Goal: Information Seeking & Learning: Learn about a topic

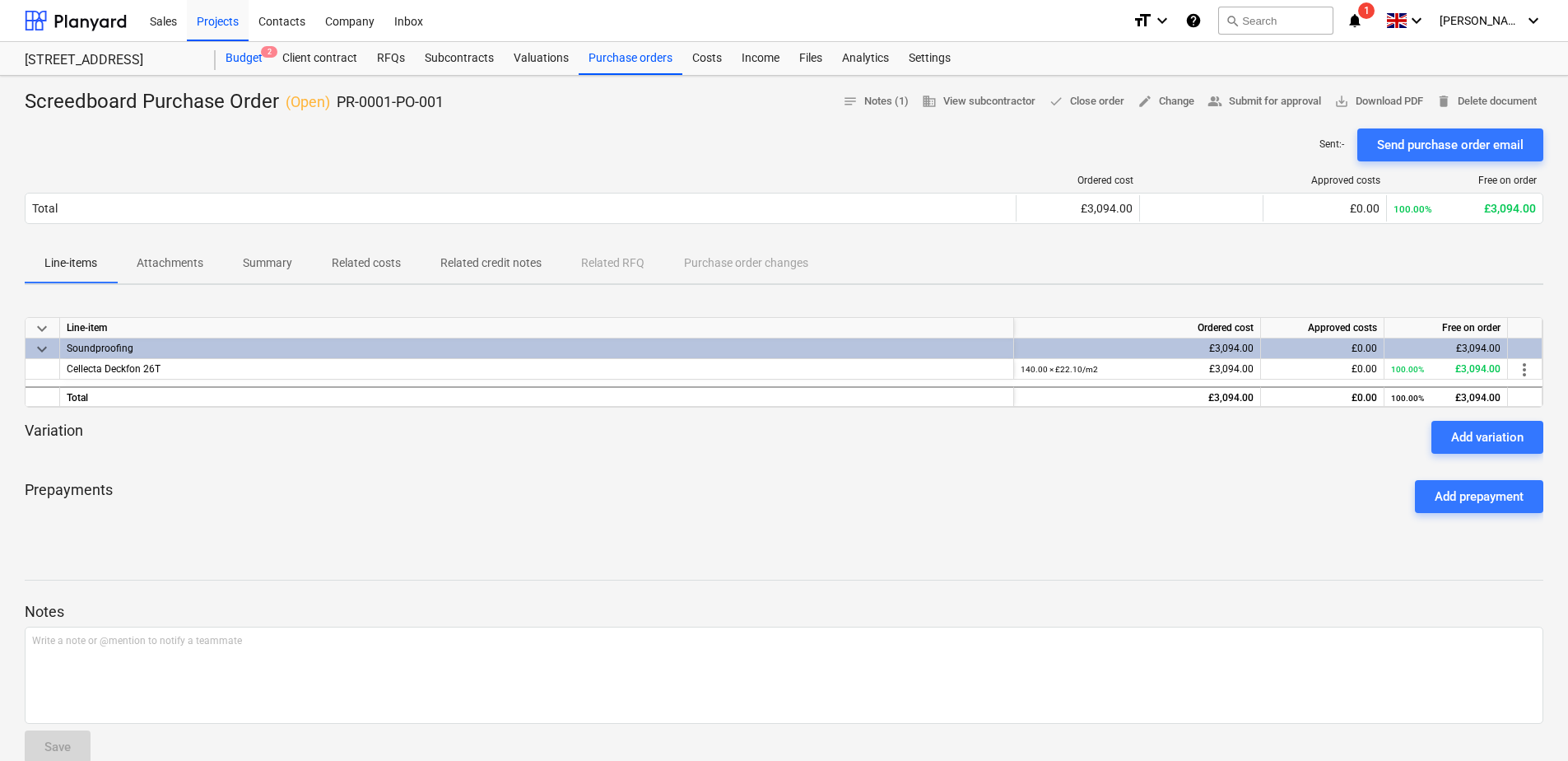
click at [253, 54] on div "Budget 2" at bounding box center [244, 58] width 56 height 33
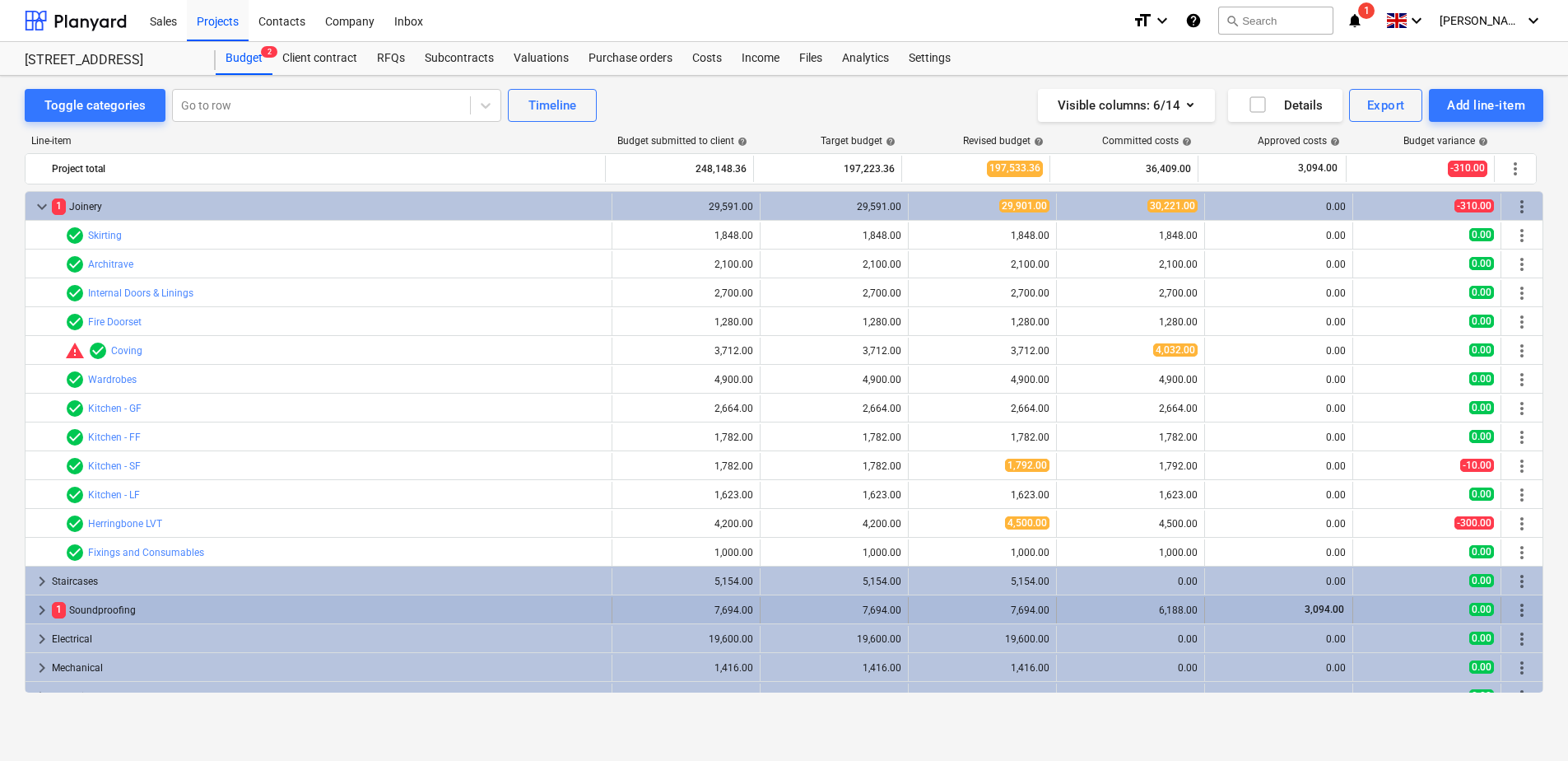
click at [32, 598] on div "keyboard_arrow_right" at bounding box center [41, 610] width 19 height 26
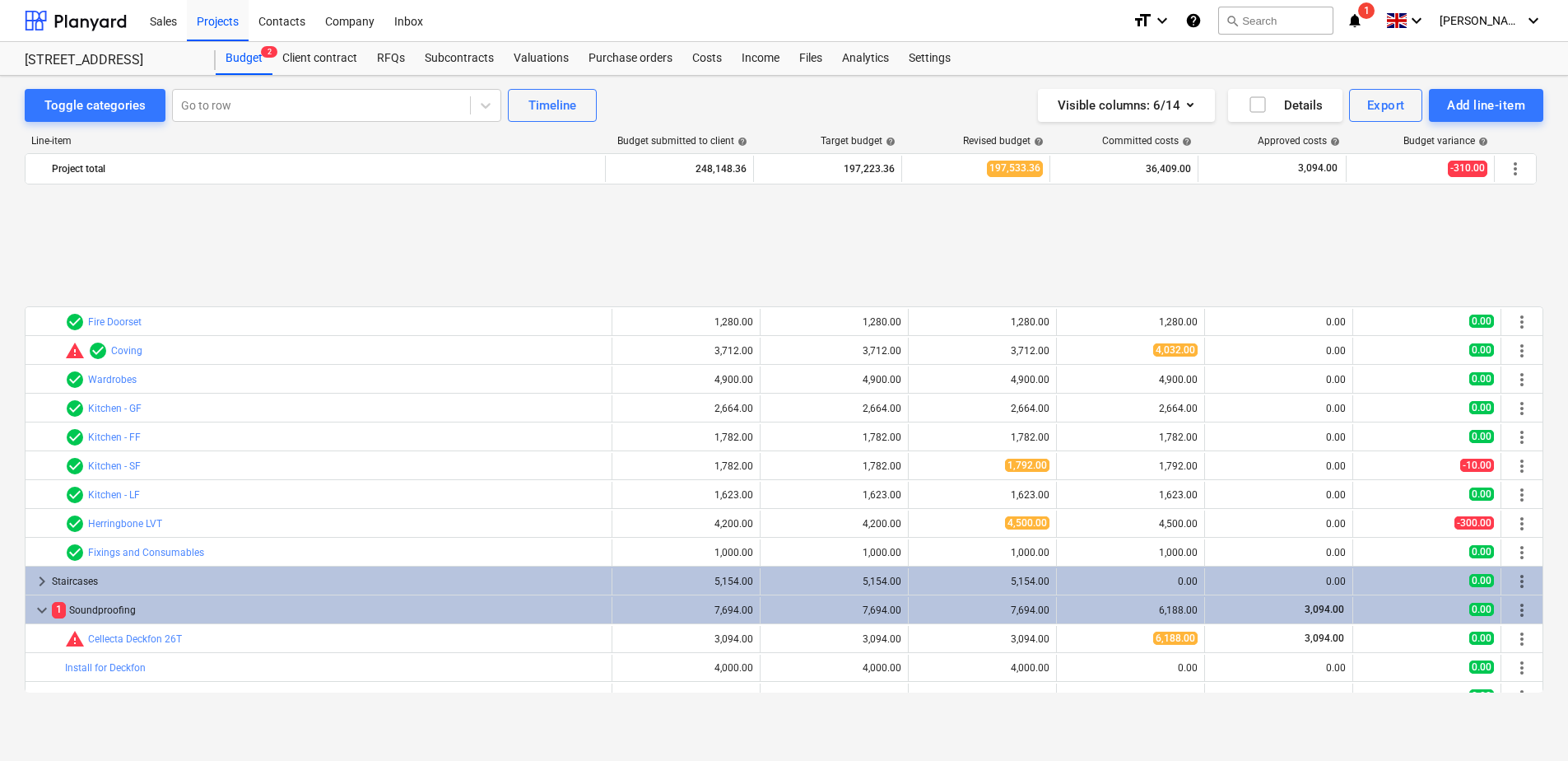
scroll to position [165, 0]
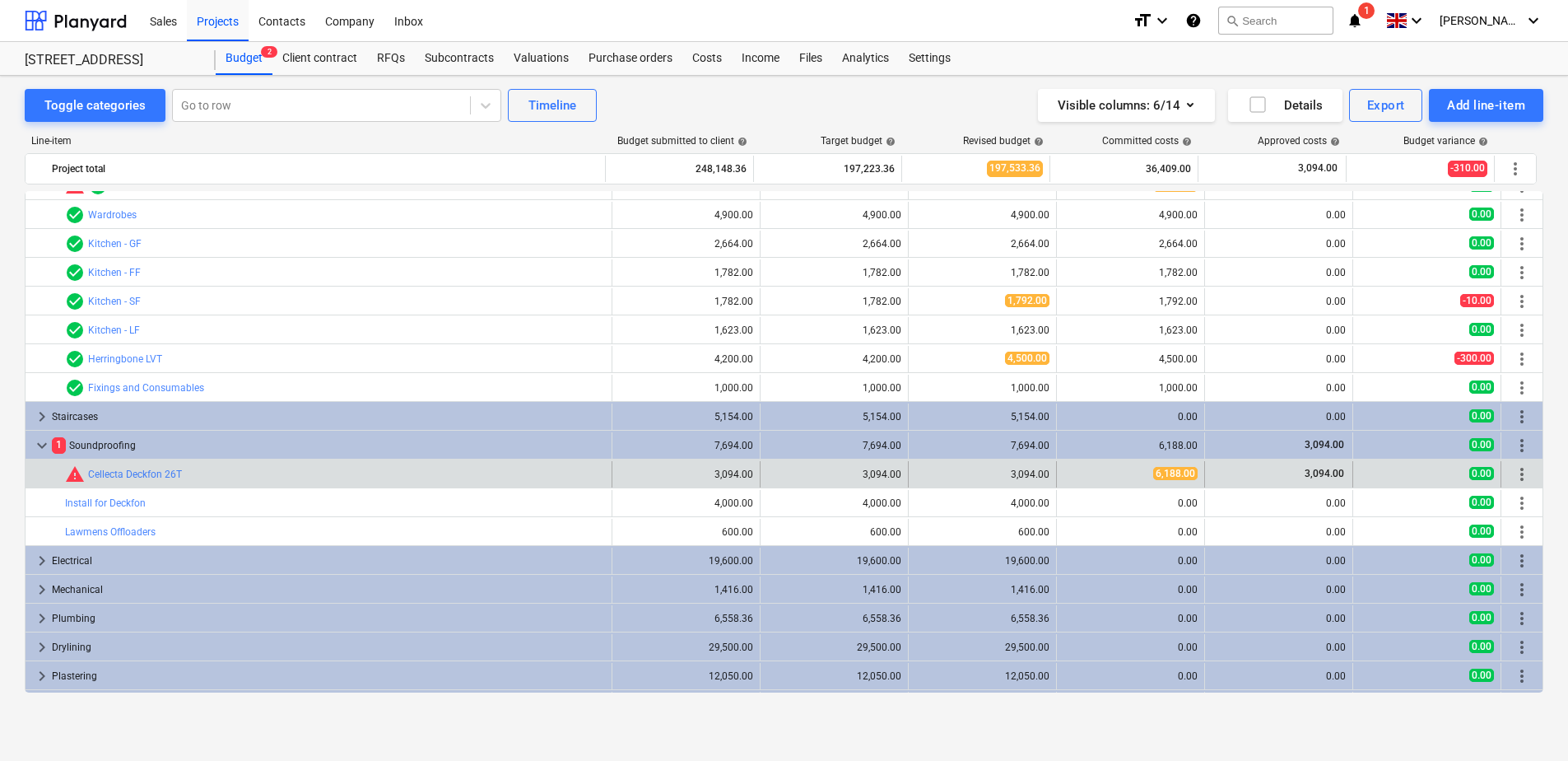
click at [1145, 476] on div "6,188.00" at bounding box center [1130, 474] width 134 height 14
click at [115, 471] on link "Cellecta Deckfon 26T" at bounding box center [135, 474] width 93 height 11
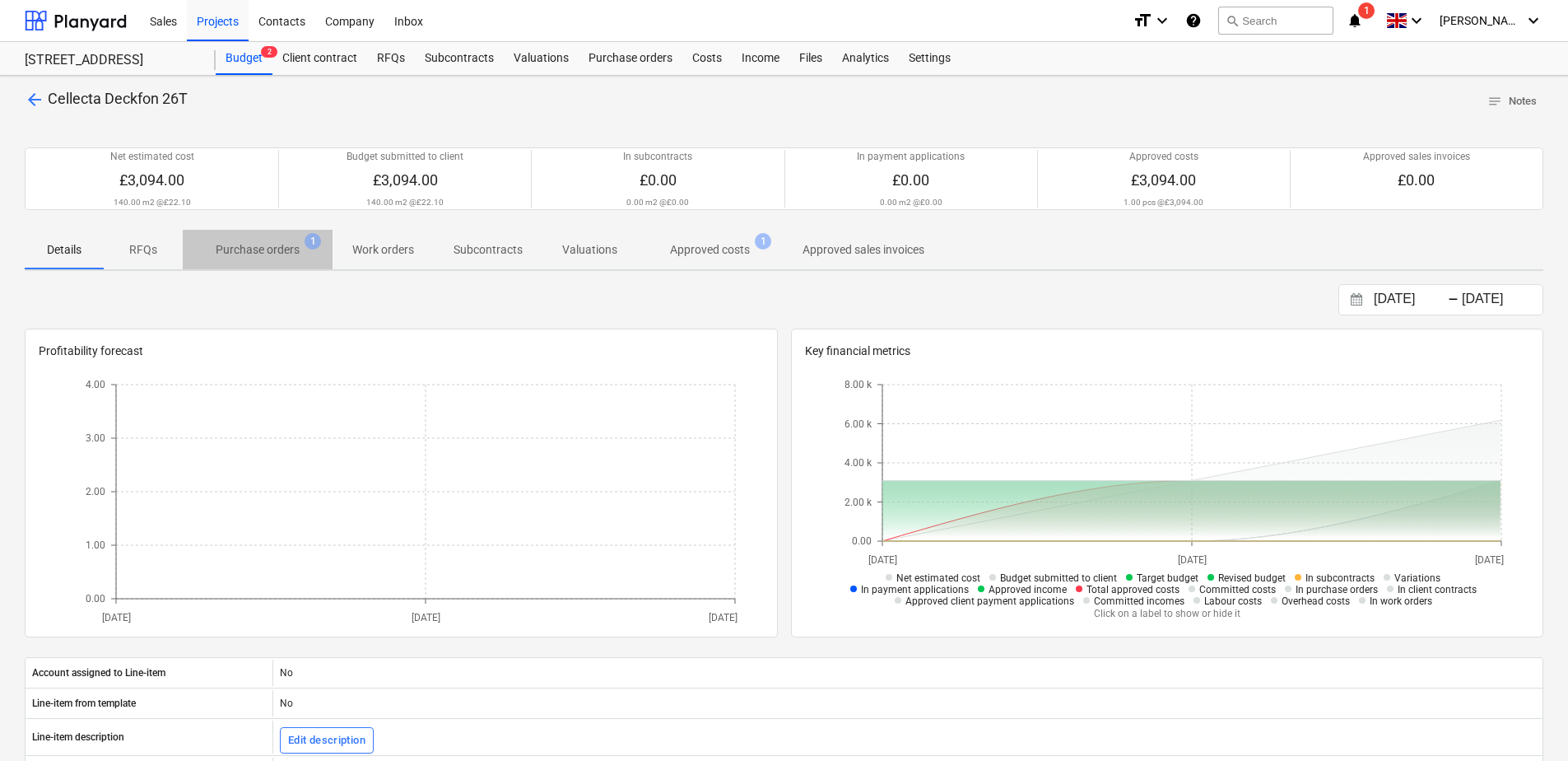
click at [230, 248] on p "Purchase orders" at bounding box center [257, 250] width 84 height 18
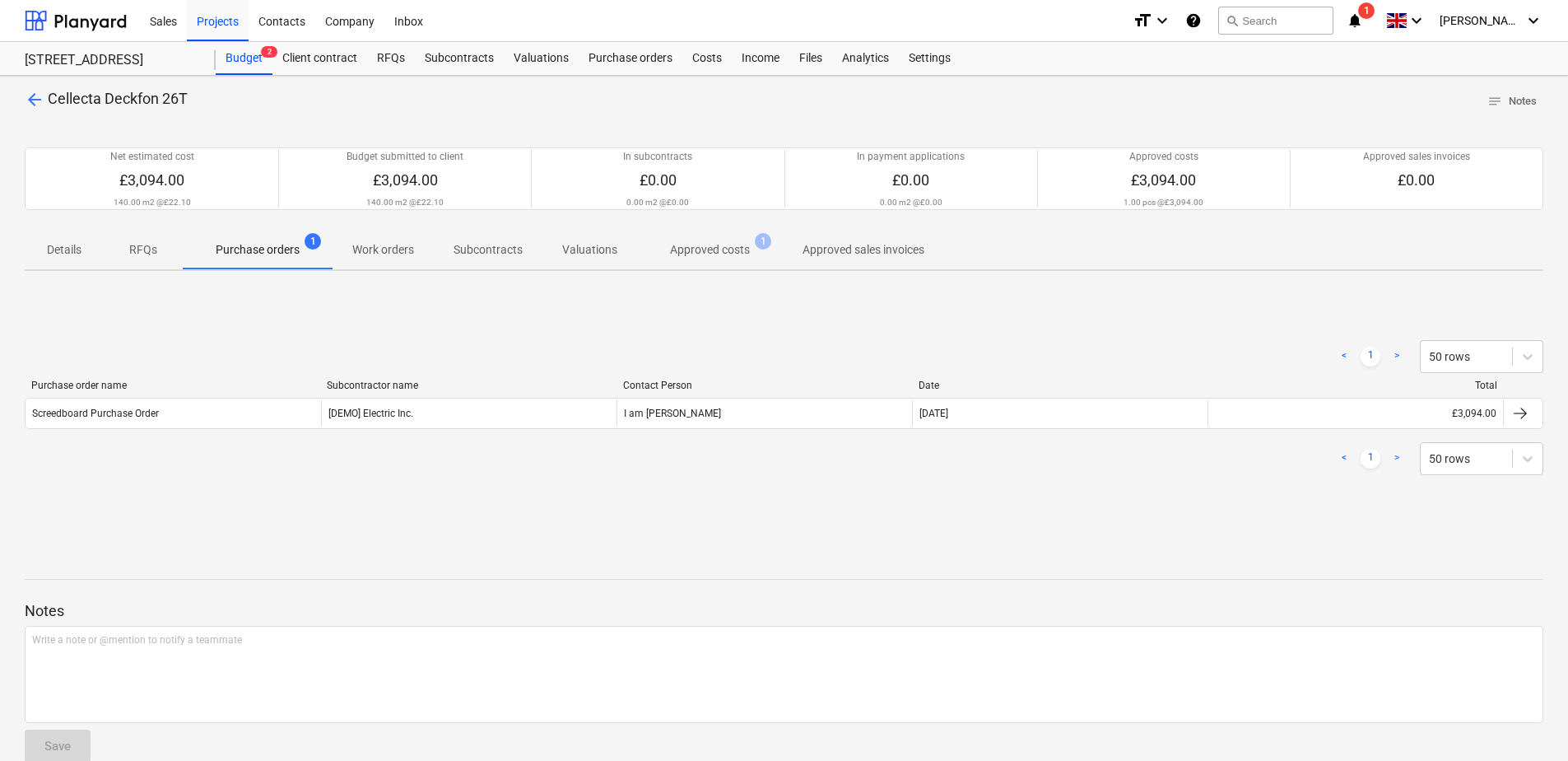
click at [726, 247] on p "Approved costs" at bounding box center [710, 250] width 80 height 18
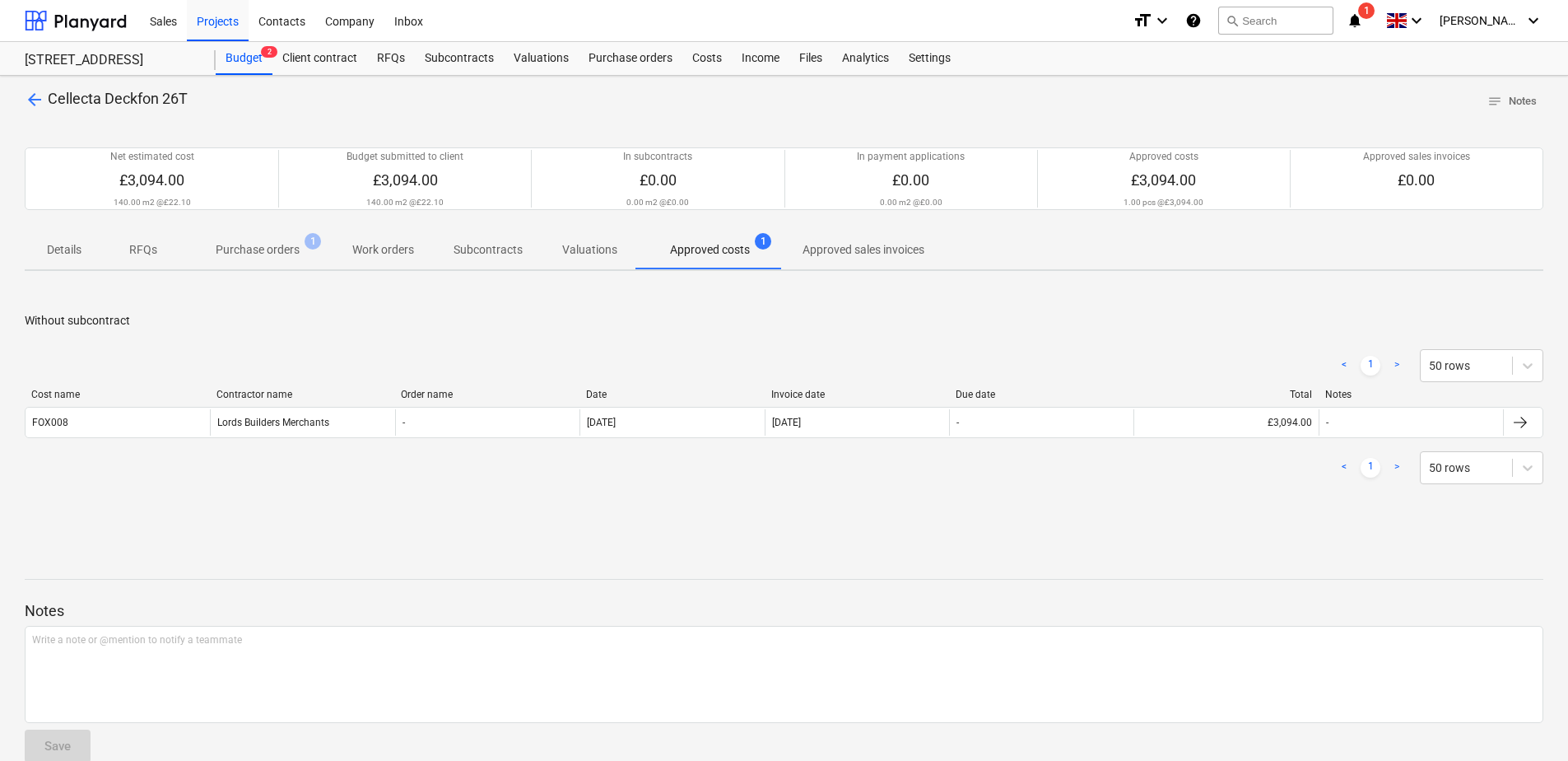
click at [67, 93] on span "Cellecta Deckfon 26T" at bounding box center [117, 99] width 140 height 18
click at [28, 96] on span "arrow_back" at bounding box center [34, 100] width 19 height 19
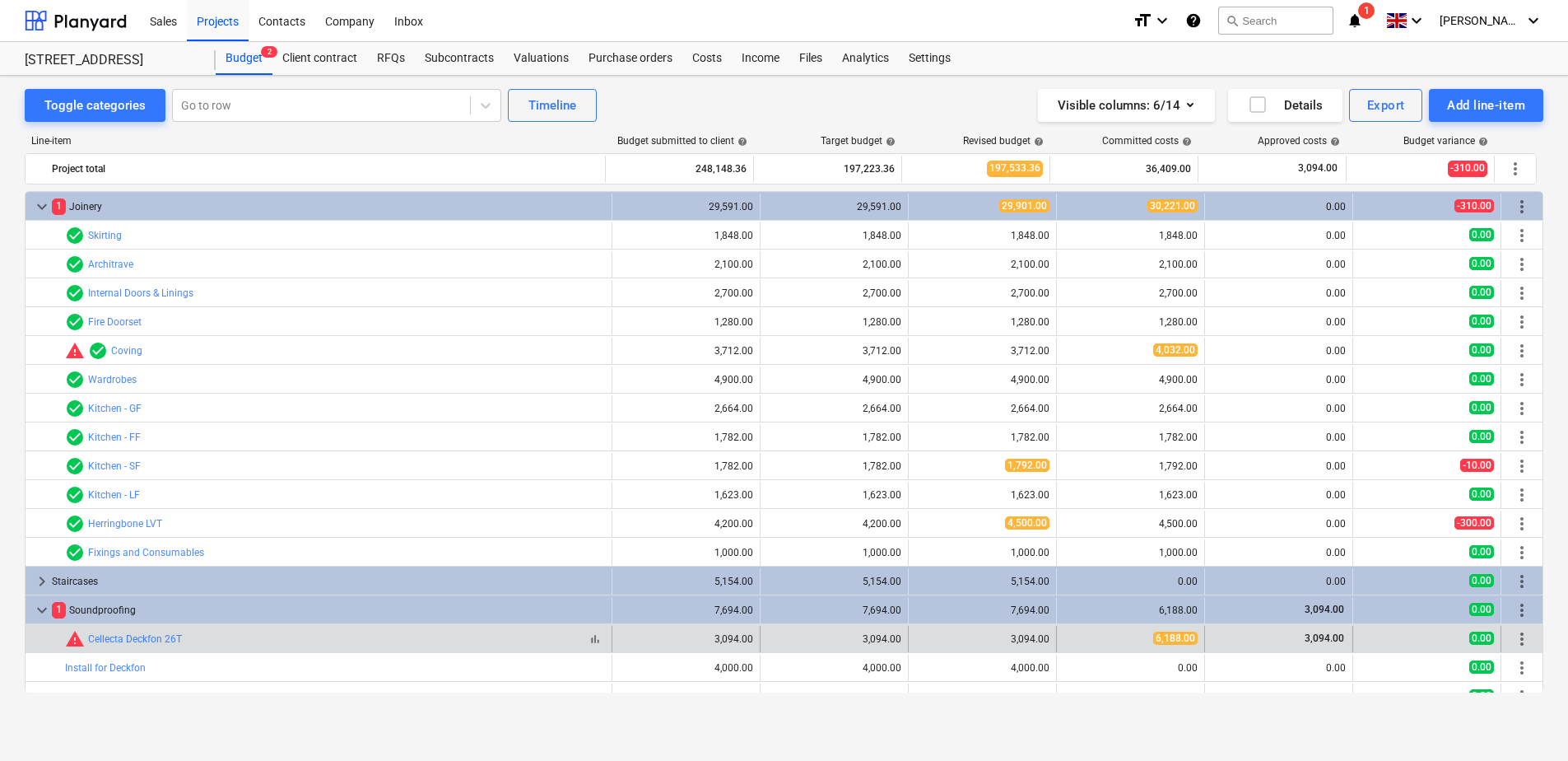
click at [75, 642] on span "warning" at bounding box center [75, 638] width 19 height 19
